Goal: Communication & Community: Share content

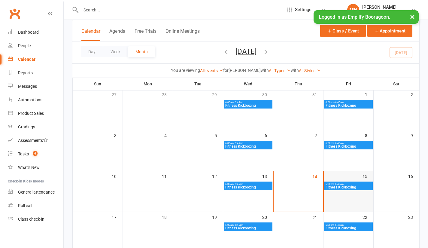
scroll to position [90, 0]
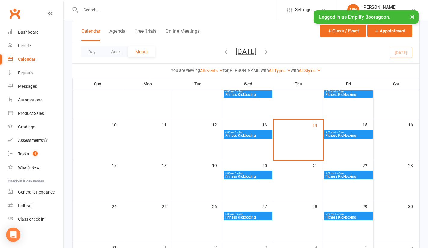
click at [357, 133] on span "6:00am - 6:45am" at bounding box center [348, 132] width 46 height 3
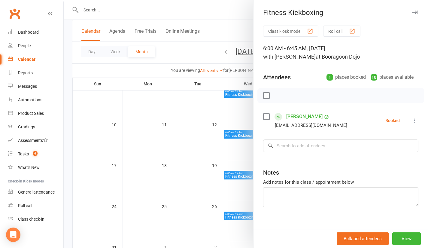
click at [67, 127] on div at bounding box center [246, 124] width 364 height 248
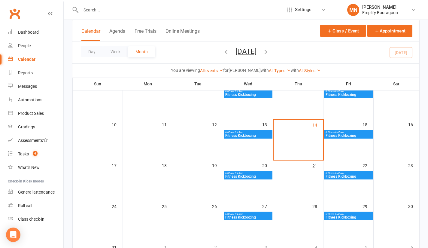
click at [344, 134] on span "Fitness Kickboxing" at bounding box center [348, 136] width 46 height 4
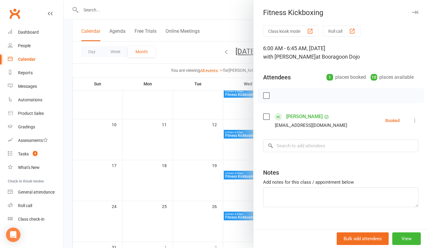
click at [67, 110] on div at bounding box center [246, 124] width 364 height 248
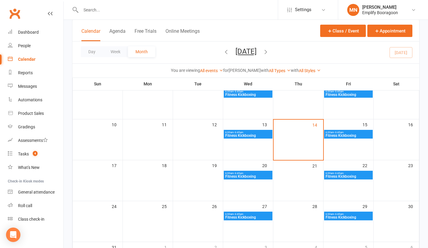
click at [346, 131] on span "6:00am - 6:45am" at bounding box center [348, 132] width 46 height 3
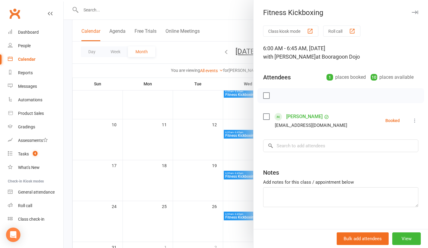
click at [412, 120] on icon at bounding box center [415, 120] width 6 height 6
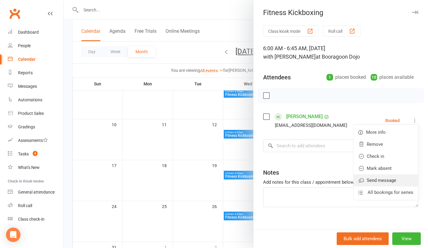
click at [370, 175] on link "Send message" at bounding box center [385, 180] width 65 height 12
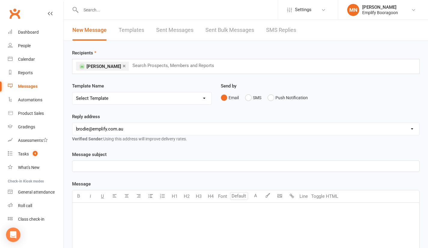
click at [132, 128] on select "[EMAIL_ADDRESS][DOMAIN_NAME] [PERSON_NAME][EMAIL_ADDRESS][DOMAIN_NAME] [EMAIL_A…" at bounding box center [245, 129] width 347 height 12
select select "0"
click at [72, 123] on select "[EMAIL_ADDRESS][DOMAIN_NAME] [PERSON_NAME][EMAIL_ADDRESS][DOMAIN_NAME] [EMAIL_A…" at bounding box center [245, 129] width 347 height 12
click at [161, 109] on div "Template Name Select Template [Email] Emplify Members Announcement [Email] Even…" at bounding box center [142, 97] width 149 height 31
click at [119, 98] on select "Select Template [Email] Emplify Members Announcement [Email] Events Template [E…" at bounding box center [141, 98] width 139 height 12
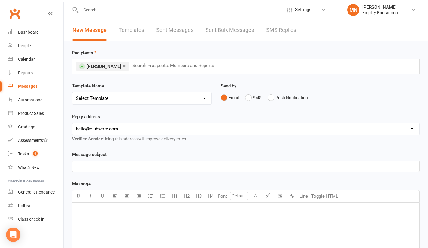
click at [264, 117] on div "Reply address [EMAIL_ADDRESS][DOMAIN_NAME] [PERSON_NAME][EMAIL_ADDRESS][DOMAIN_…" at bounding box center [245, 127] width 347 height 29
click at [247, 98] on button "SMS" at bounding box center [253, 97] width 16 height 11
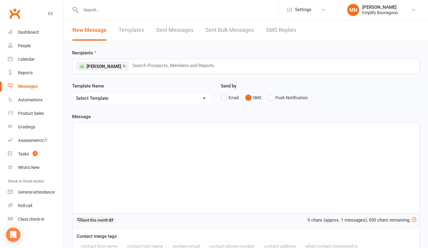
click at [119, 99] on select "Select Template [Email] Emplify Members Announcement [Email] Events Template [E…" at bounding box center [141, 98] width 139 height 12
click at [91, 143] on div "﻿" at bounding box center [245, 168] width 347 height 90
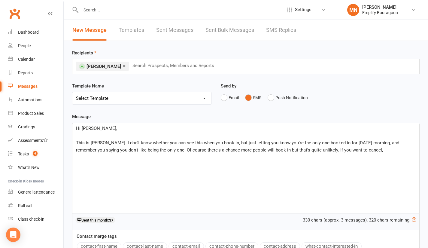
click at [154, 149] on span "This is [PERSON_NAME]. I don't know whether you can see this when you book in, …" at bounding box center [239, 146] width 327 height 13
click at [382, 150] on p "This is [PERSON_NAME]. I don't know whether you can see this when you book in, …" at bounding box center [245, 146] width 339 height 14
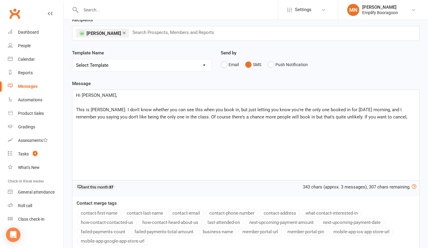
scroll to position [30, 0]
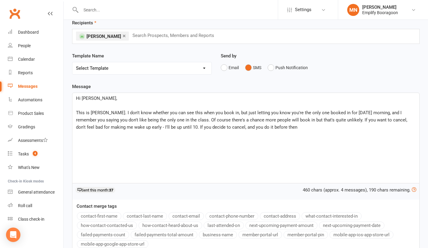
click at [214, 121] on span "This is [PERSON_NAME]. I don't know whether you can see this when you book in, …" at bounding box center [242, 120] width 332 height 20
click at [273, 129] on p "This is [PERSON_NAME]. I don't know whether you can see this when you book in, …" at bounding box center [245, 120] width 339 height 22
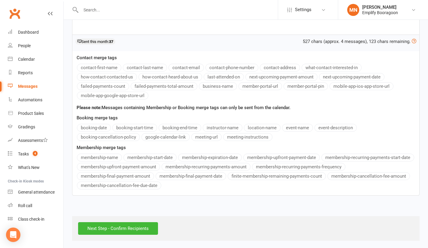
scroll to position [180, 0]
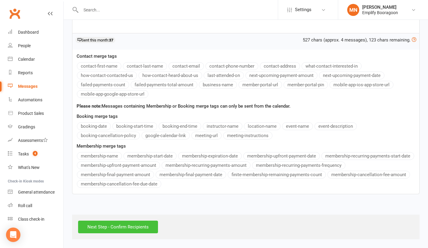
click at [134, 227] on input "Next Step - Confirm Recipients" at bounding box center [118, 226] width 80 height 13
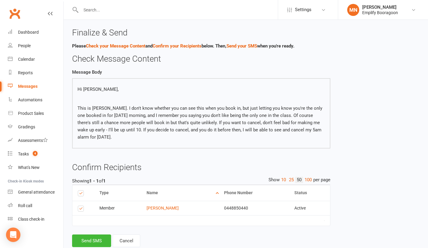
scroll to position [16, 0]
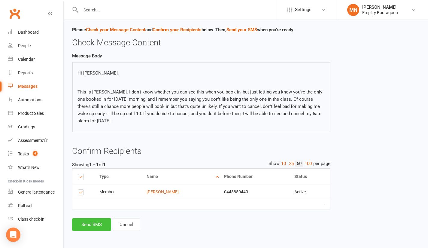
click at [85, 224] on button "Send SMS" at bounding box center [91, 224] width 39 height 13
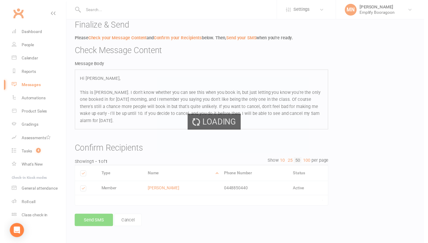
scroll to position [12, 0]
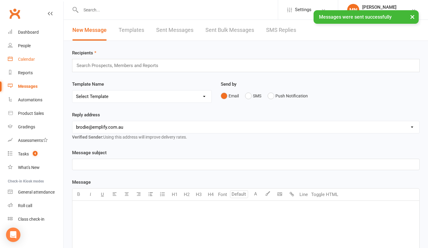
click at [30, 57] on div "Calendar" at bounding box center [26, 59] width 17 height 5
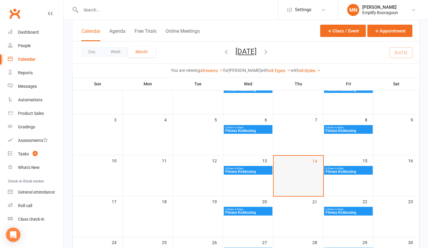
scroll to position [120, 0]
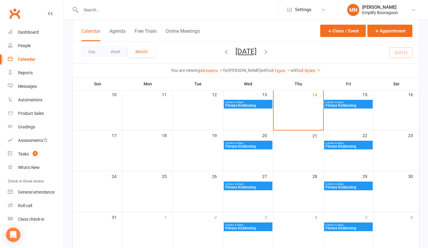
click at [338, 104] on span "Fitness Kickboxing" at bounding box center [348, 106] width 46 height 4
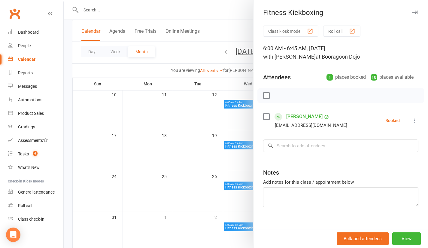
click at [67, 103] on div at bounding box center [246, 124] width 364 height 248
